Goal: Task Accomplishment & Management: Use online tool/utility

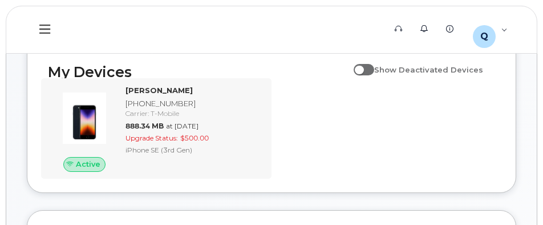
scroll to position [130, 0]
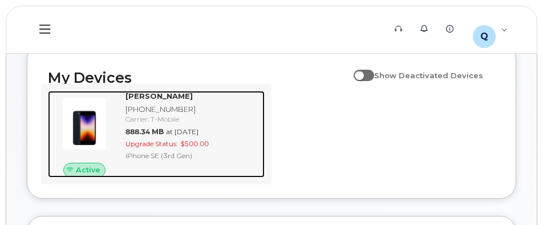
click at [94, 146] on img at bounding box center [84, 123] width 55 height 55
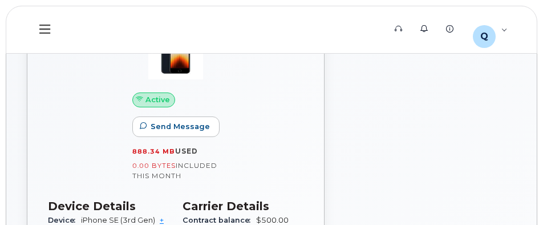
scroll to position [285, 0]
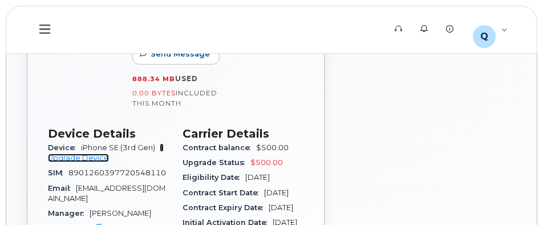
click at [91, 155] on link "+ Upgrade Device" at bounding box center [106, 152] width 116 height 19
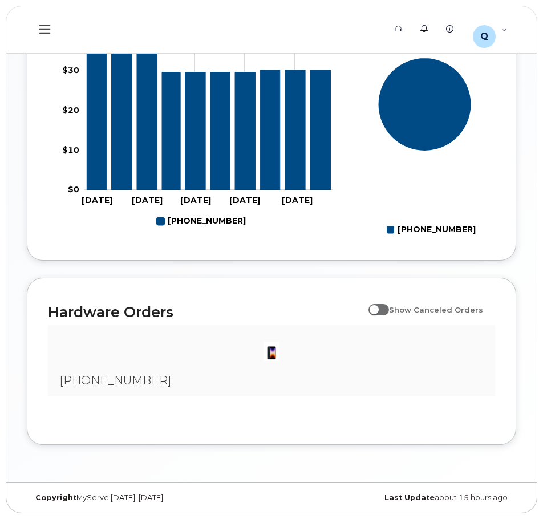
scroll to position [463, 0]
